Goal: Task Accomplishment & Management: Use online tool/utility

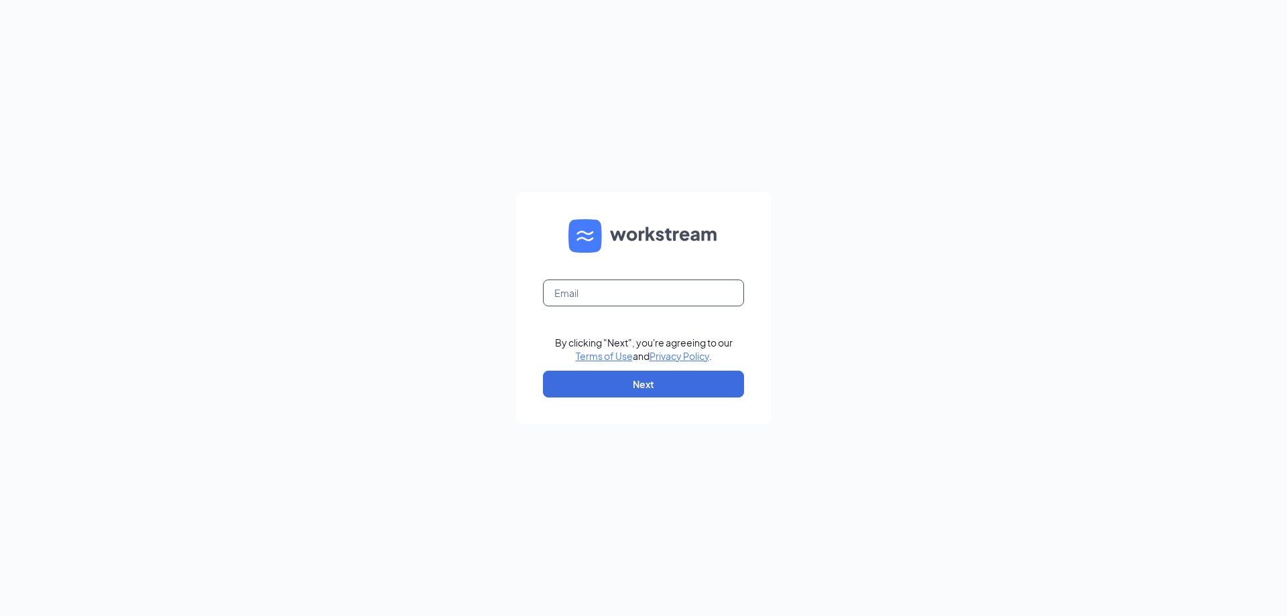
click at [629, 295] on input "text" at bounding box center [643, 293] width 201 height 27
type input "[EMAIL_ADDRESS][DOMAIN_NAME]"
click at [595, 383] on button "Next" at bounding box center [643, 384] width 201 height 27
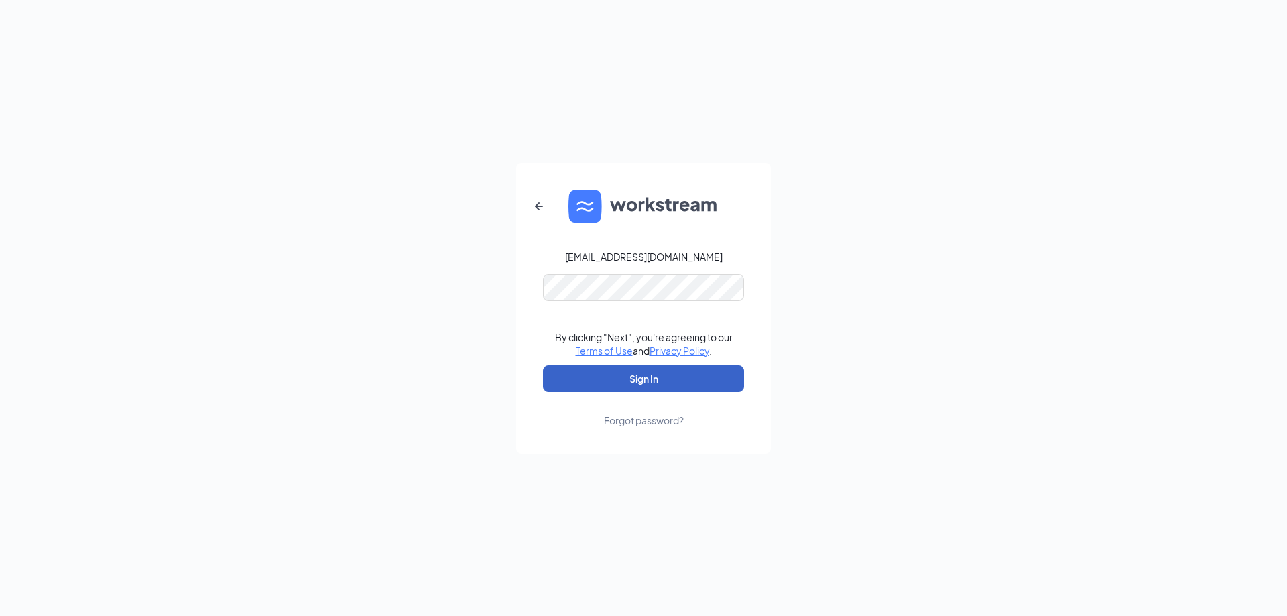
click at [654, 376] on button "Sign In" at bounding box center [643, 378] width 201 height 27
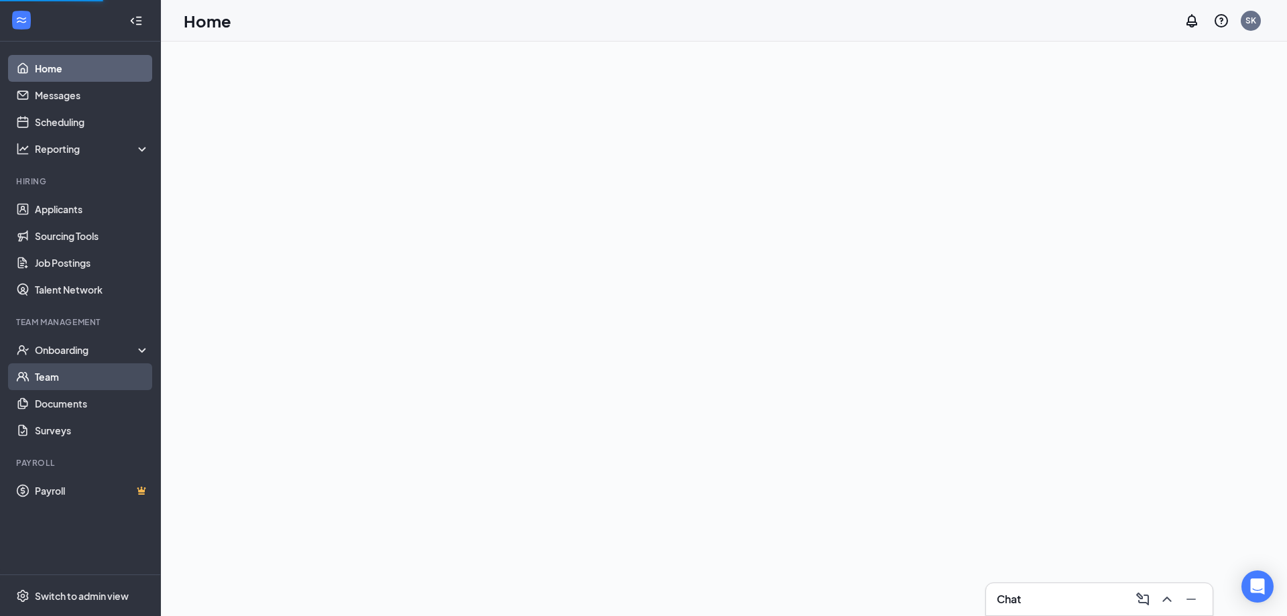
click at [47, 375] on link "Team" at bounding box center [92, 376] width 115 height 27
